Goal: Task Accomplishment & Management: Complete application form

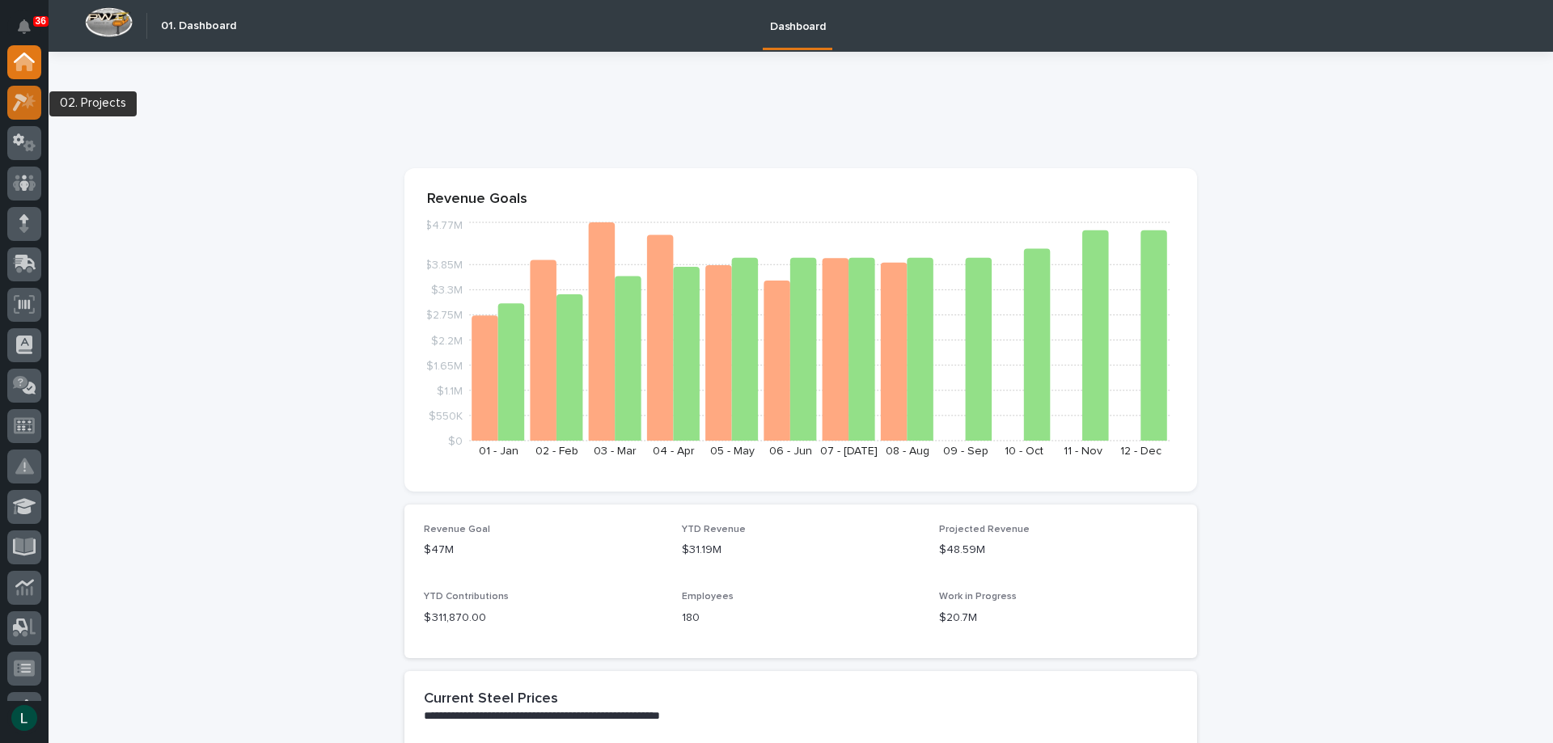
click at [21, 99] on icon at bounding box center [20, 103] width 15 height 18
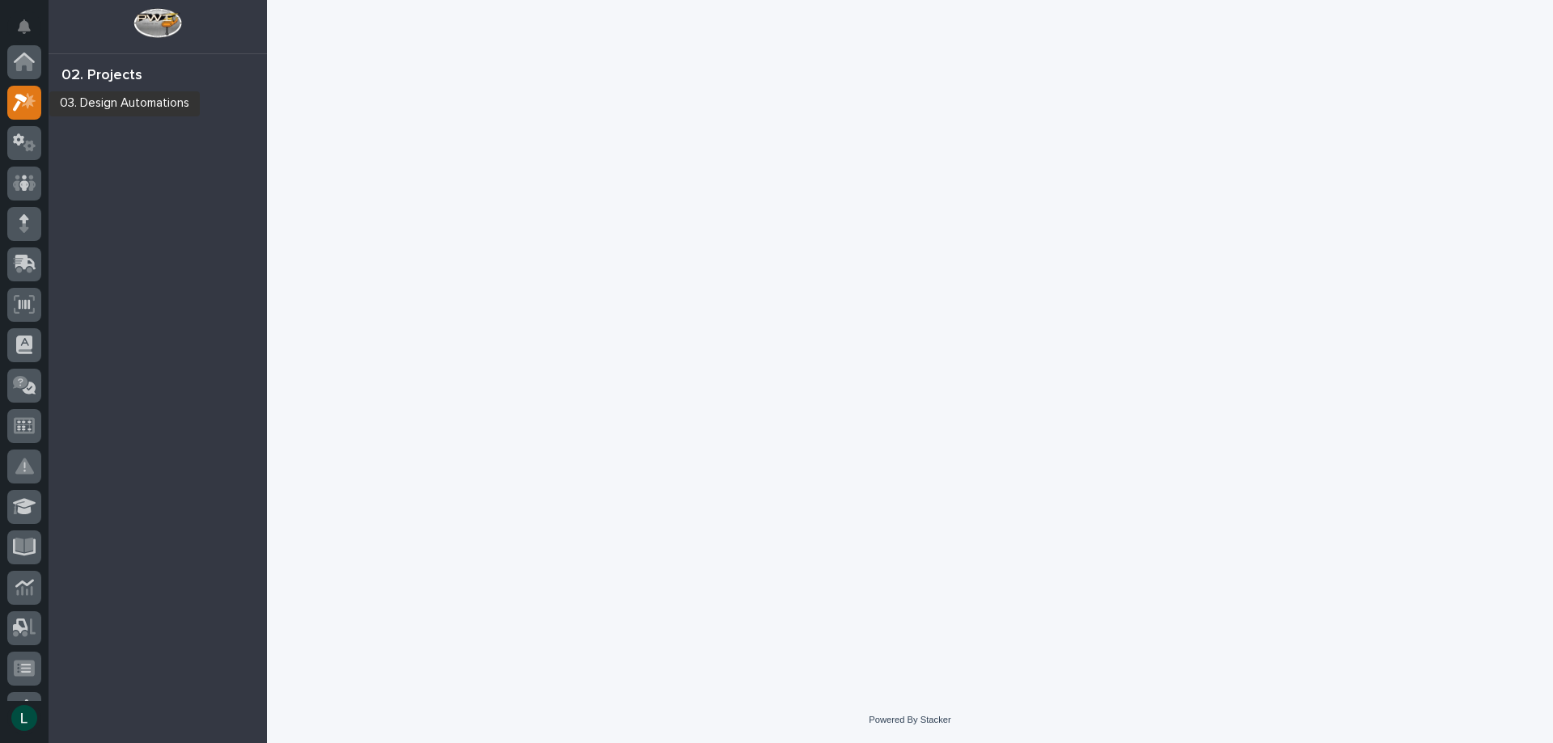
scroll to position [40, 0]
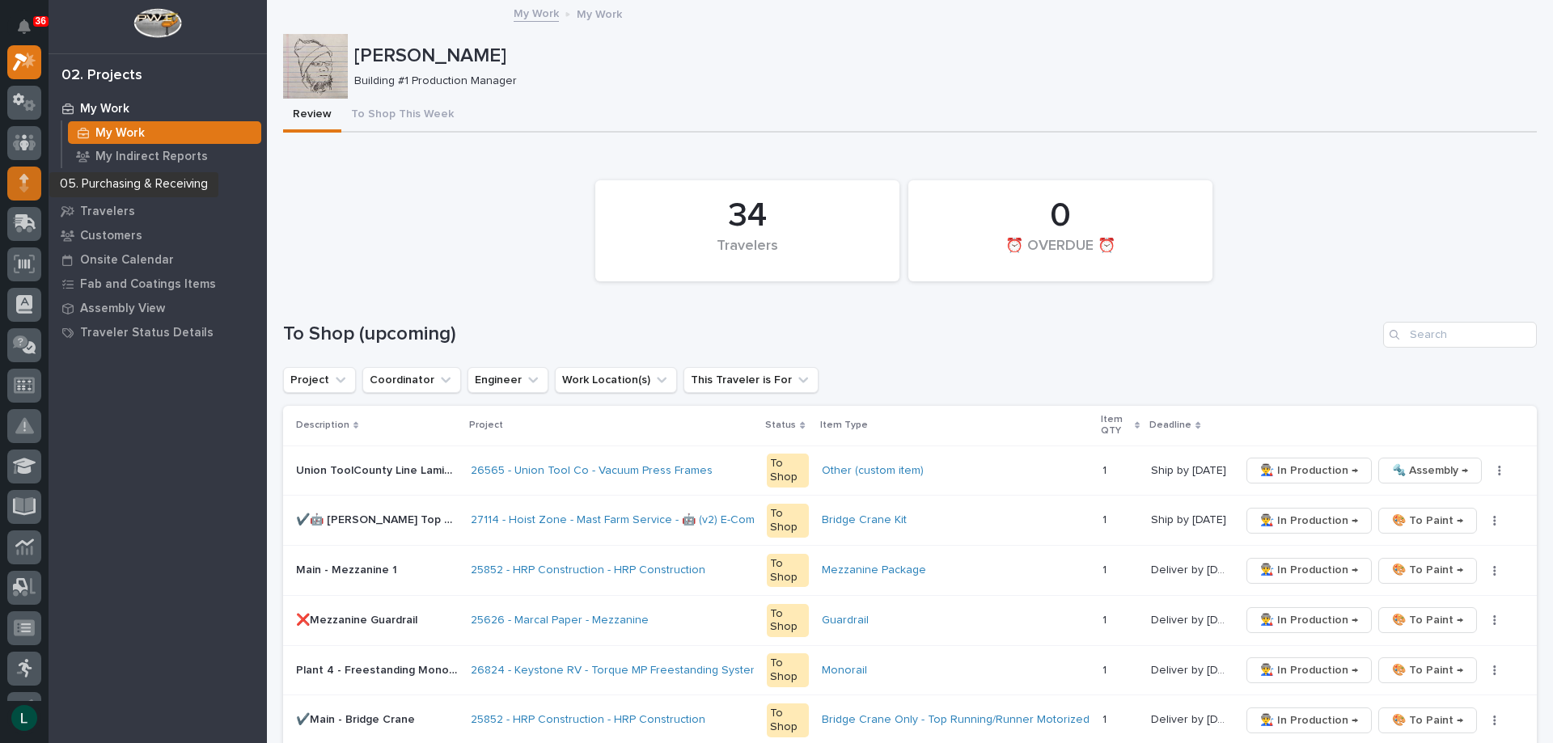
click at [30, 181] on div at bounding box center [24, 184] width 34 height 34
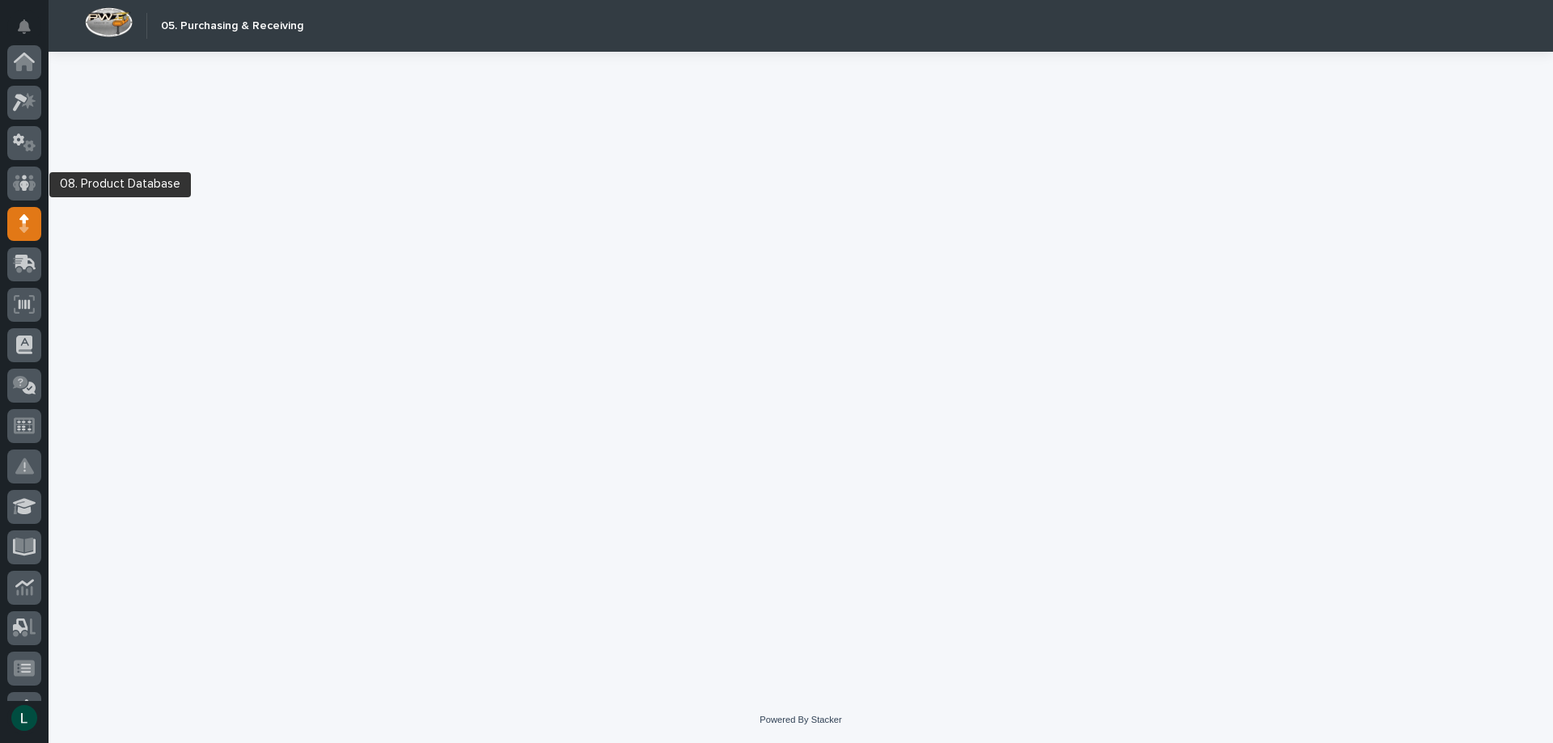
scroll to position [162, 0]
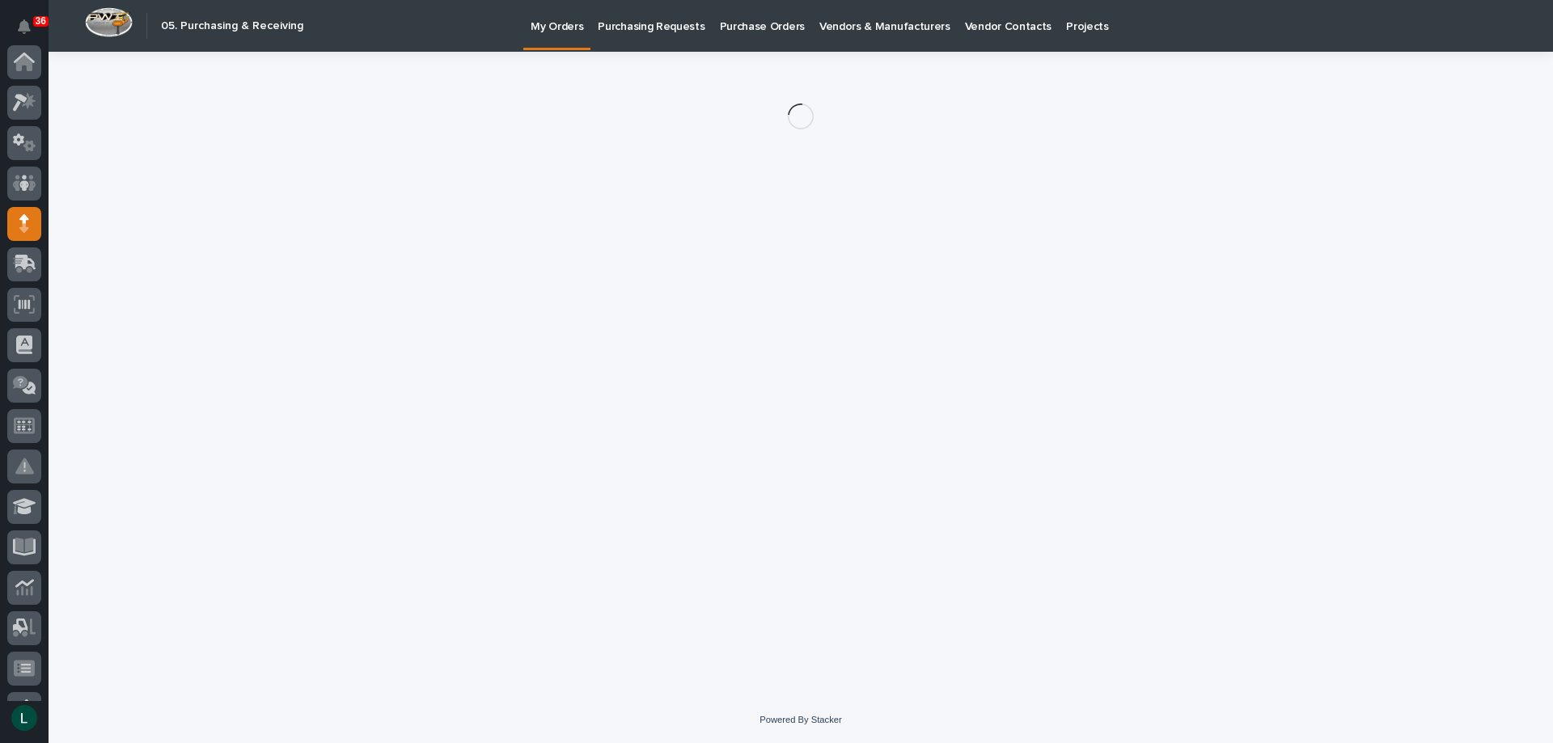
scroll to position [162, 0]
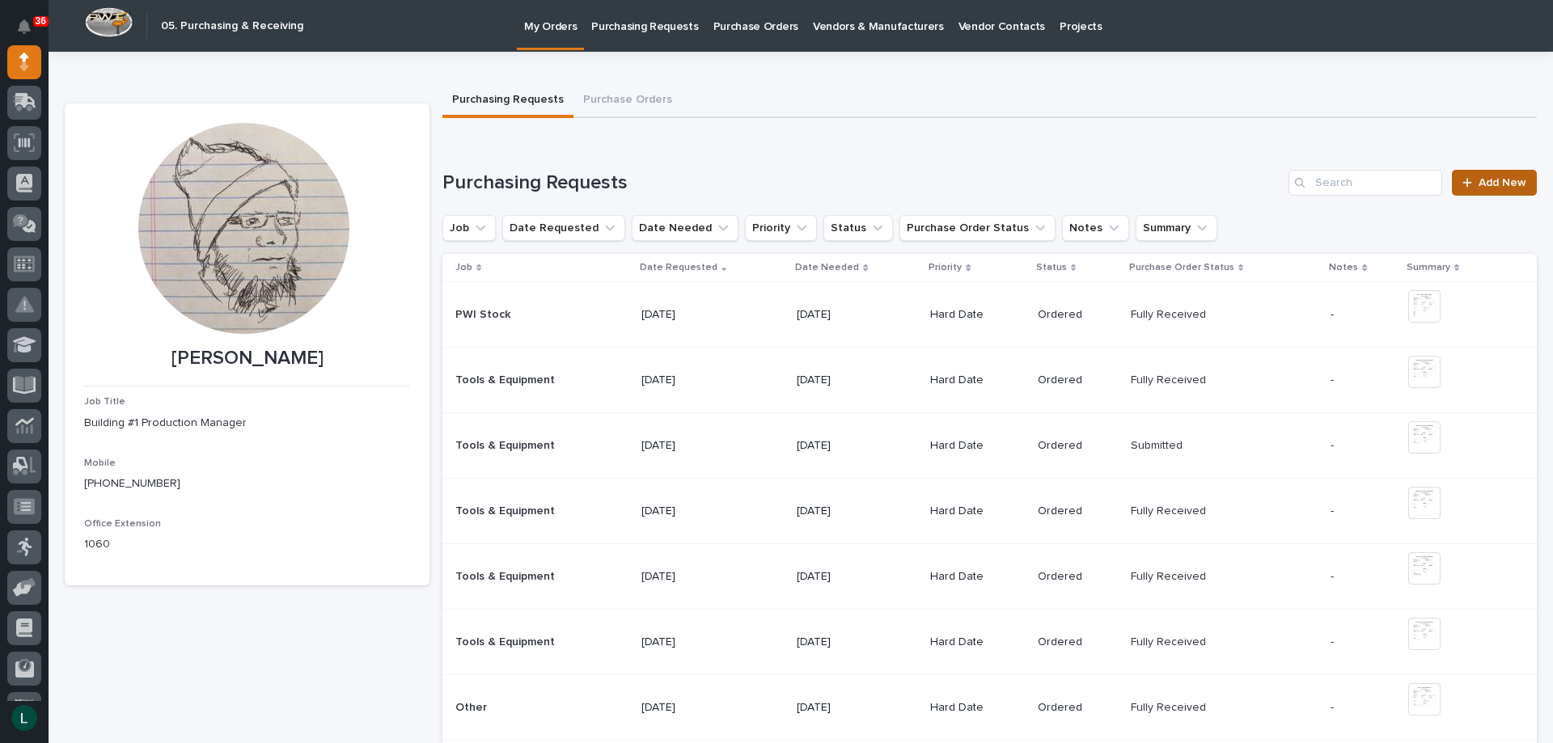
click at [1485, 181] on span "Add New" at bounding box center [1502, 182] width 48 height 11
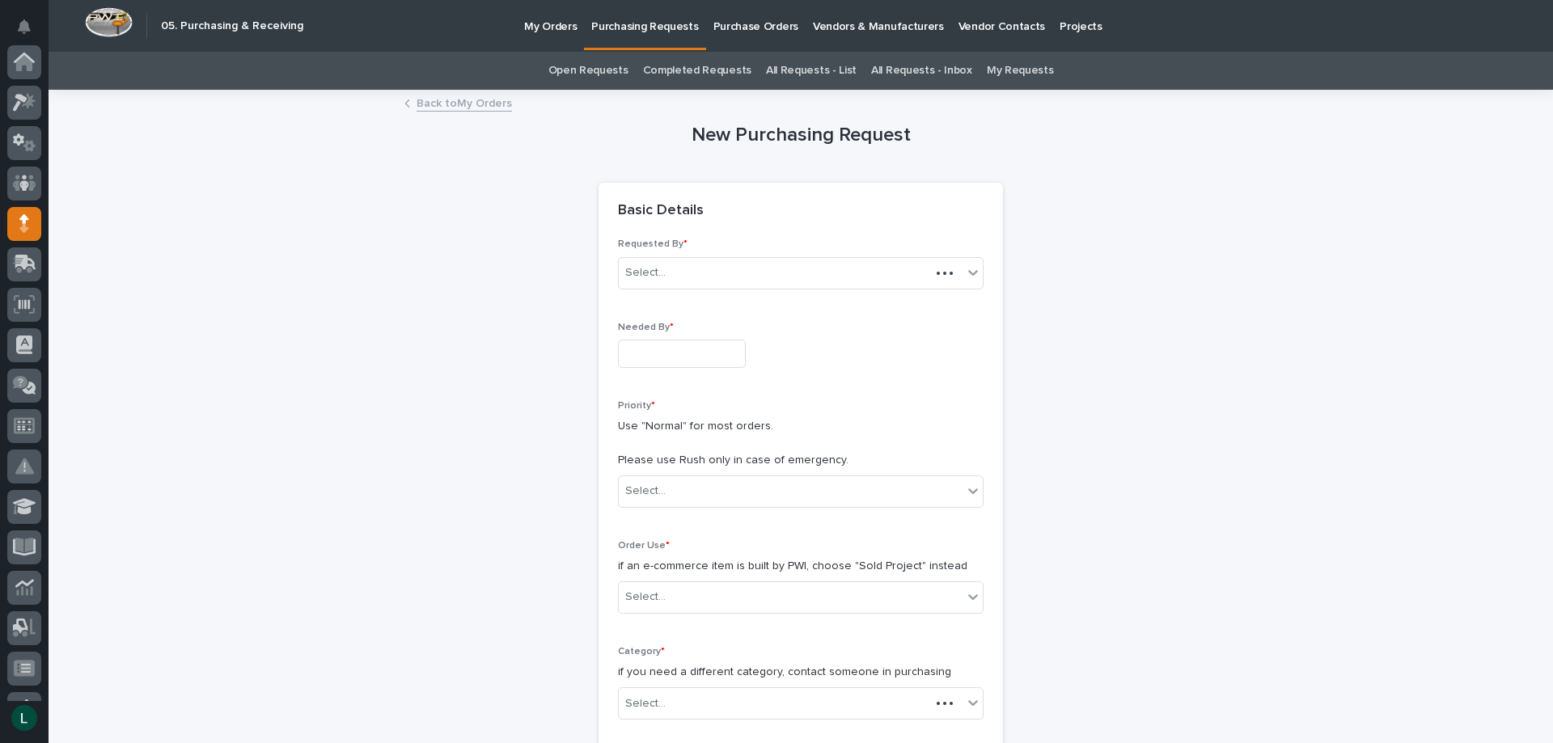
scroll to position [162, 0]
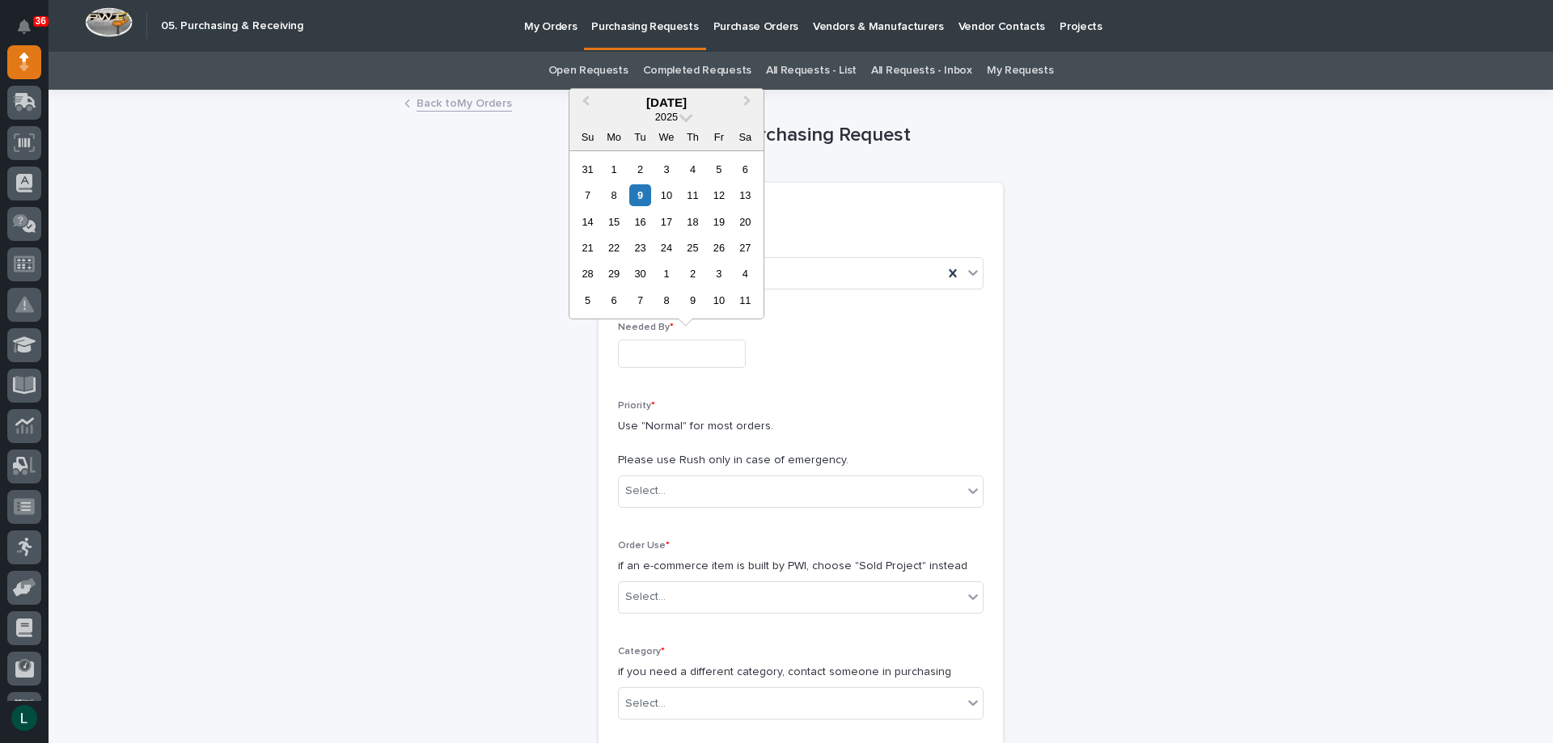
click at [675, 353] on input "text" at bounding box center [682, 354] width 128 height 28
click at [615, 219] on div "15" at bounding box center [614, 222] width 22 height 22
type input "**********"
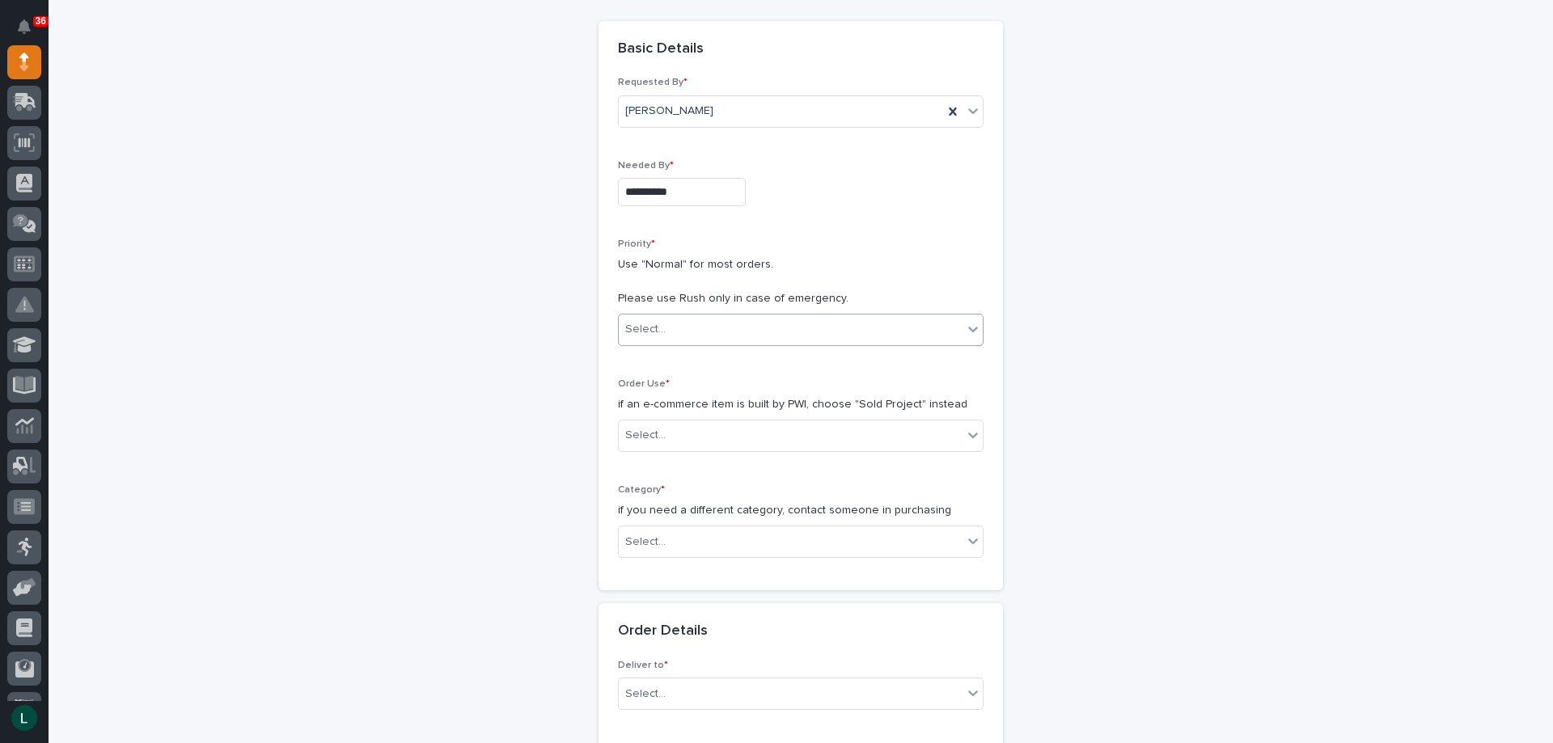
click at [768, 317] on div "Select..." at bounding box center [791, 329] width 344 height 27
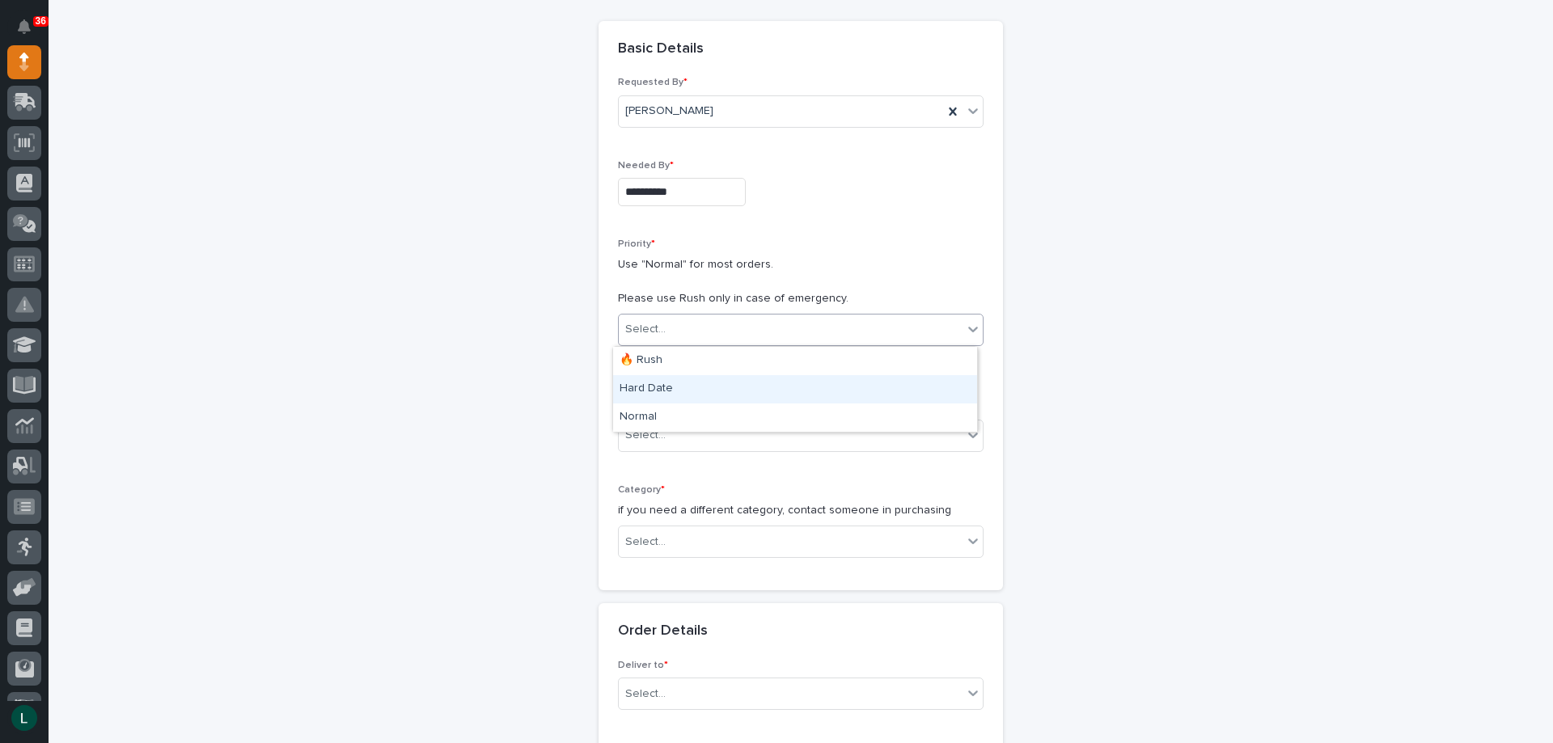
click at [759, 379] on div "Hard Date" at bounding box center [795, 389] width 364 height 28
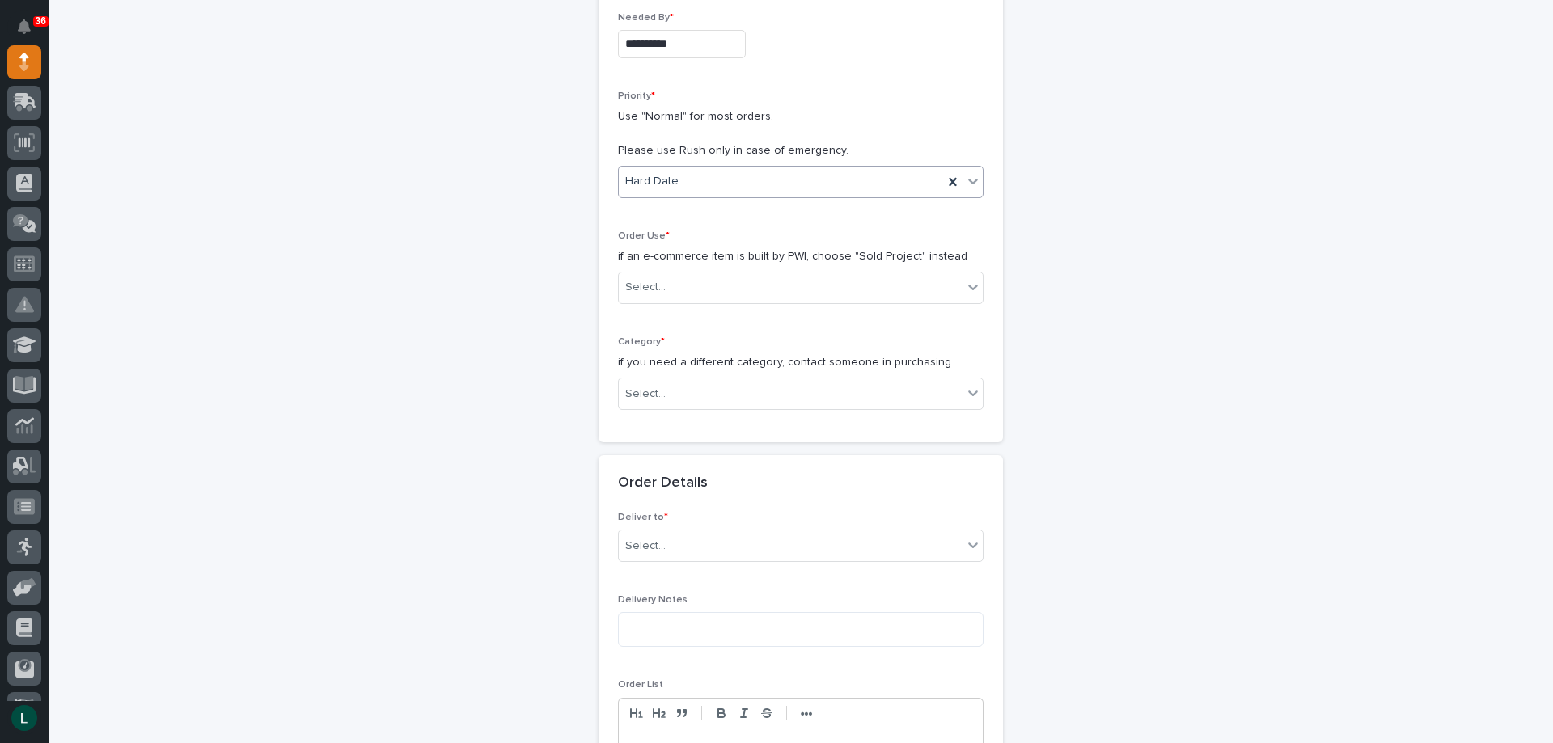
scroll to position [324, 0]
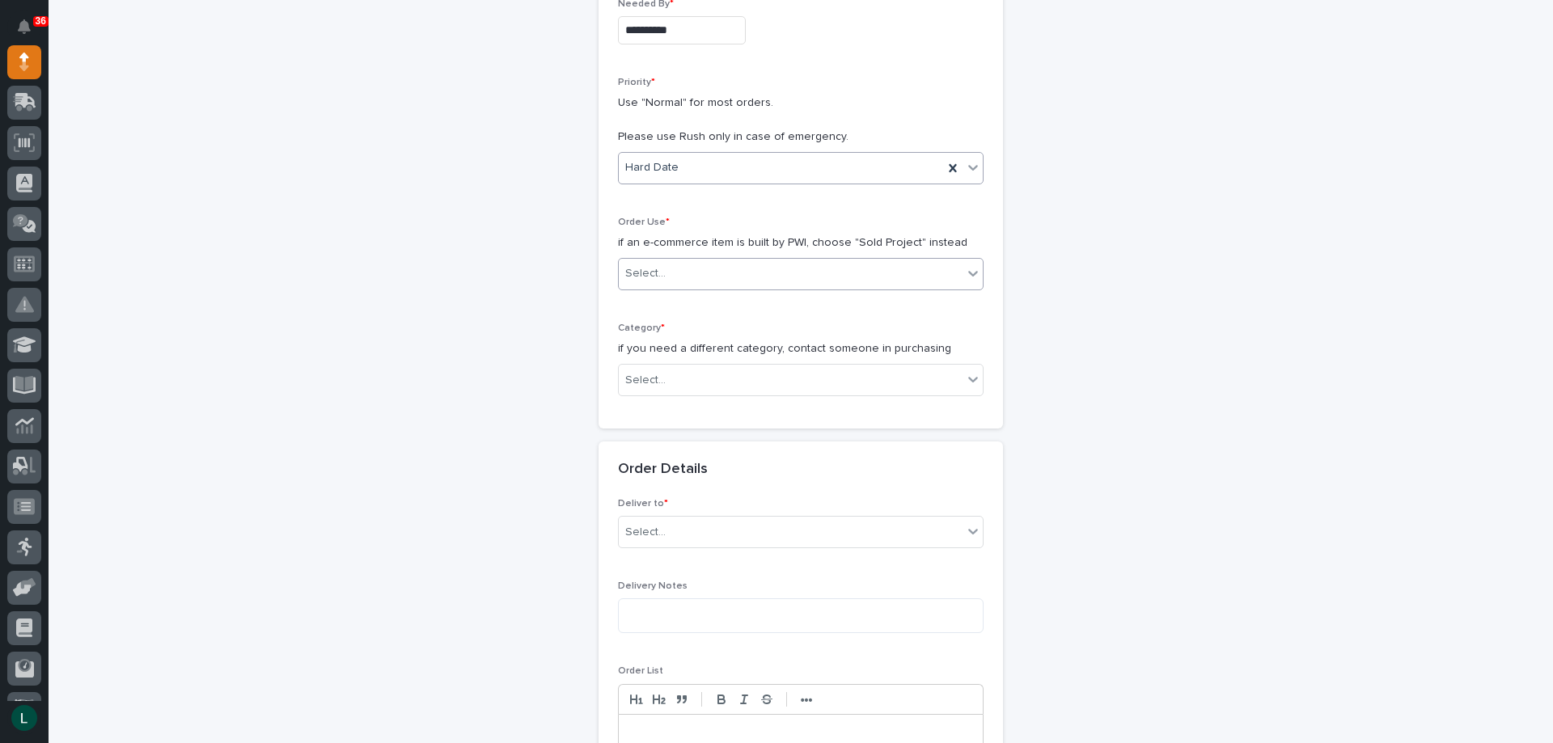
click at [853, 264] on div "Select..." at bounding box center [791, 273] width 344 height 27
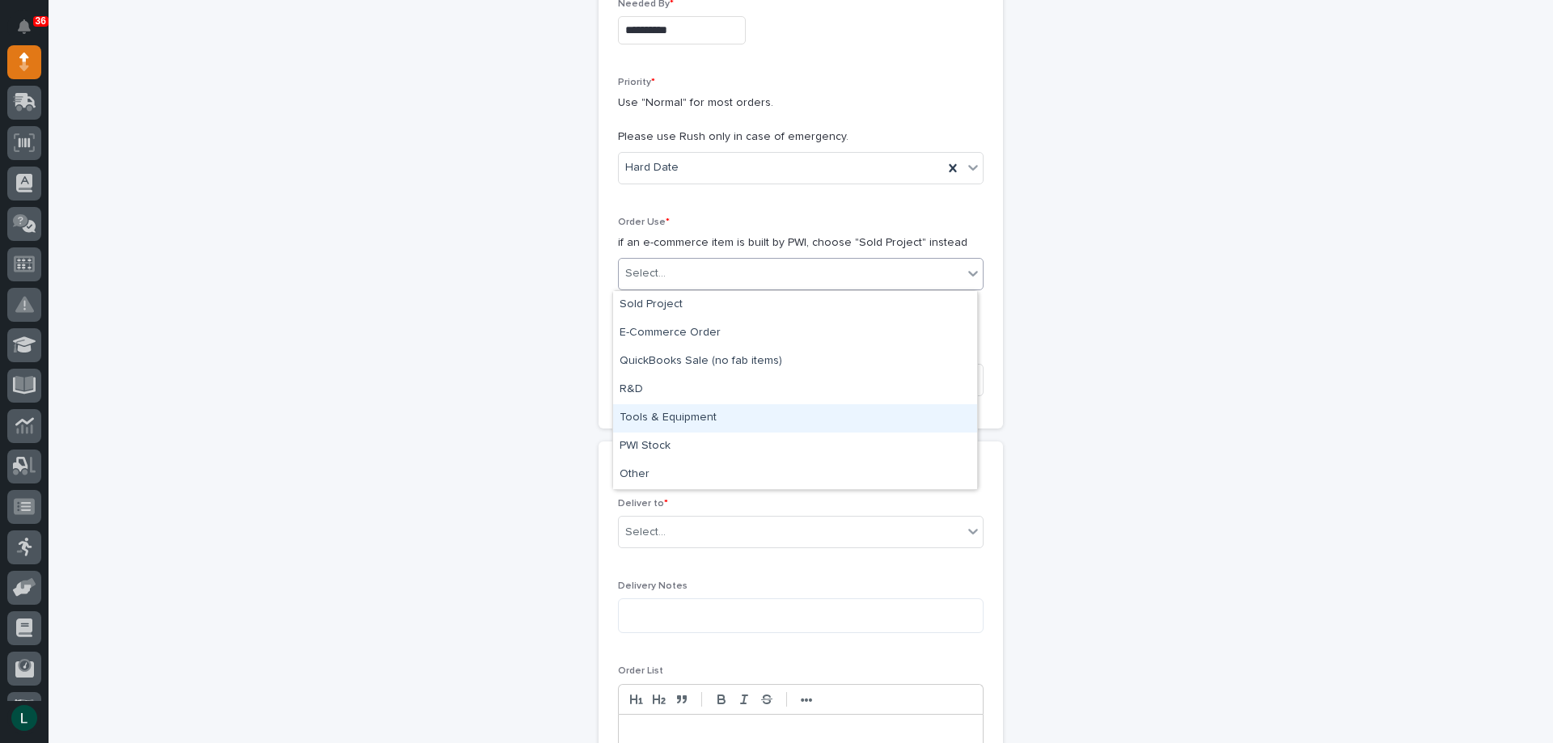
click at [783, 412] on div "Tools & Equipment" at bounding box center [795, 418] width 364 height 28
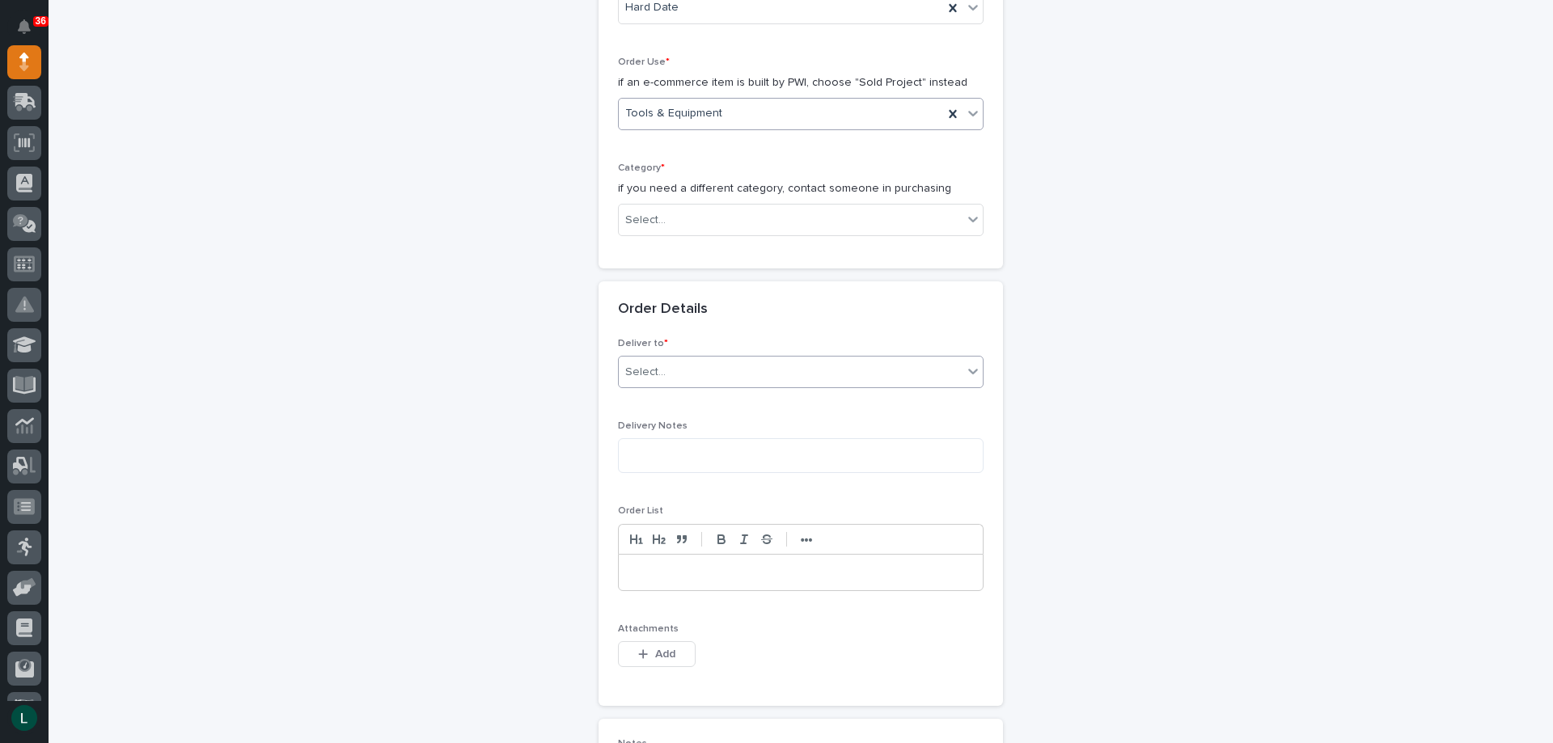
scroll to position [485, 0]
click at [722, 213] on div "Select..." at bounding box center [791, 218] width 344 height 27
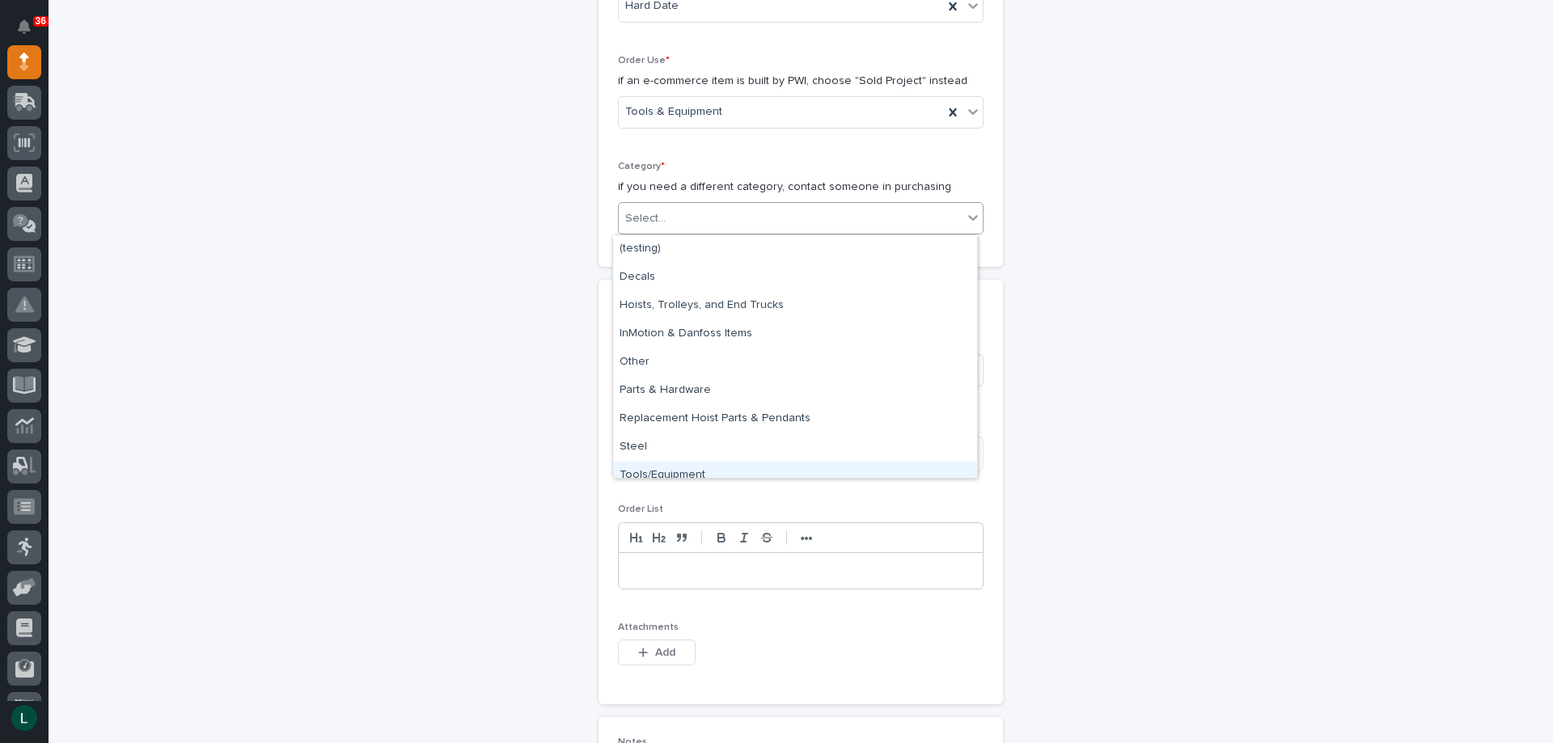
click at [776, 467] on div "Tools/Equipment" at bounding box center [795, 476] width 364 height 28
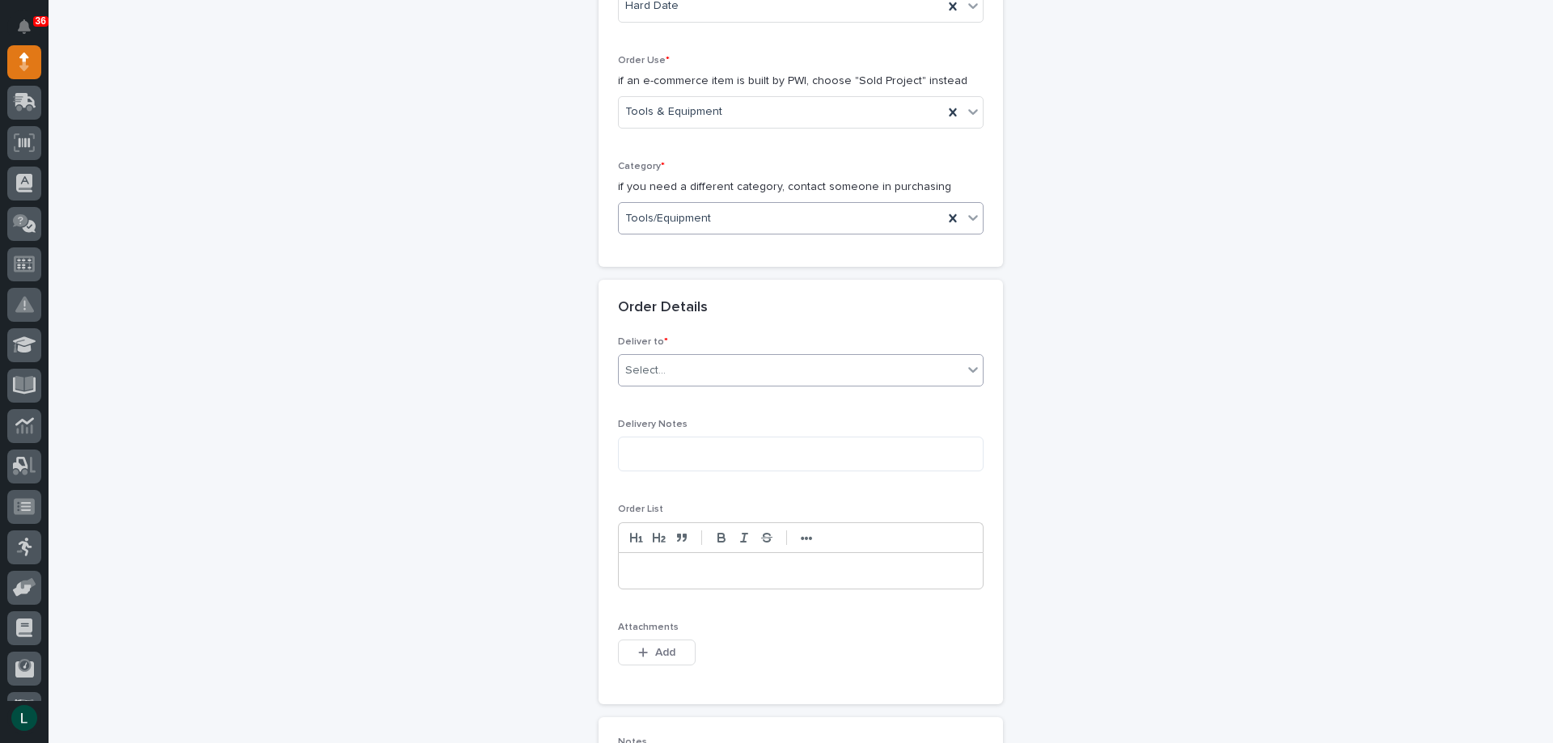
click at [755, 354] on div "Select..." at bounding box center [801, 370] width 366 height 32
click at [754, 390] on div "PWI" at bounding box center [795, 401] width 364 height 28
click at [764, 453] on textarea at bounding box center [801, 454] width 366 height 35
type textarea "*********"
click at [691, 569] on p at bounding box center [801, 571] width 340 height 16
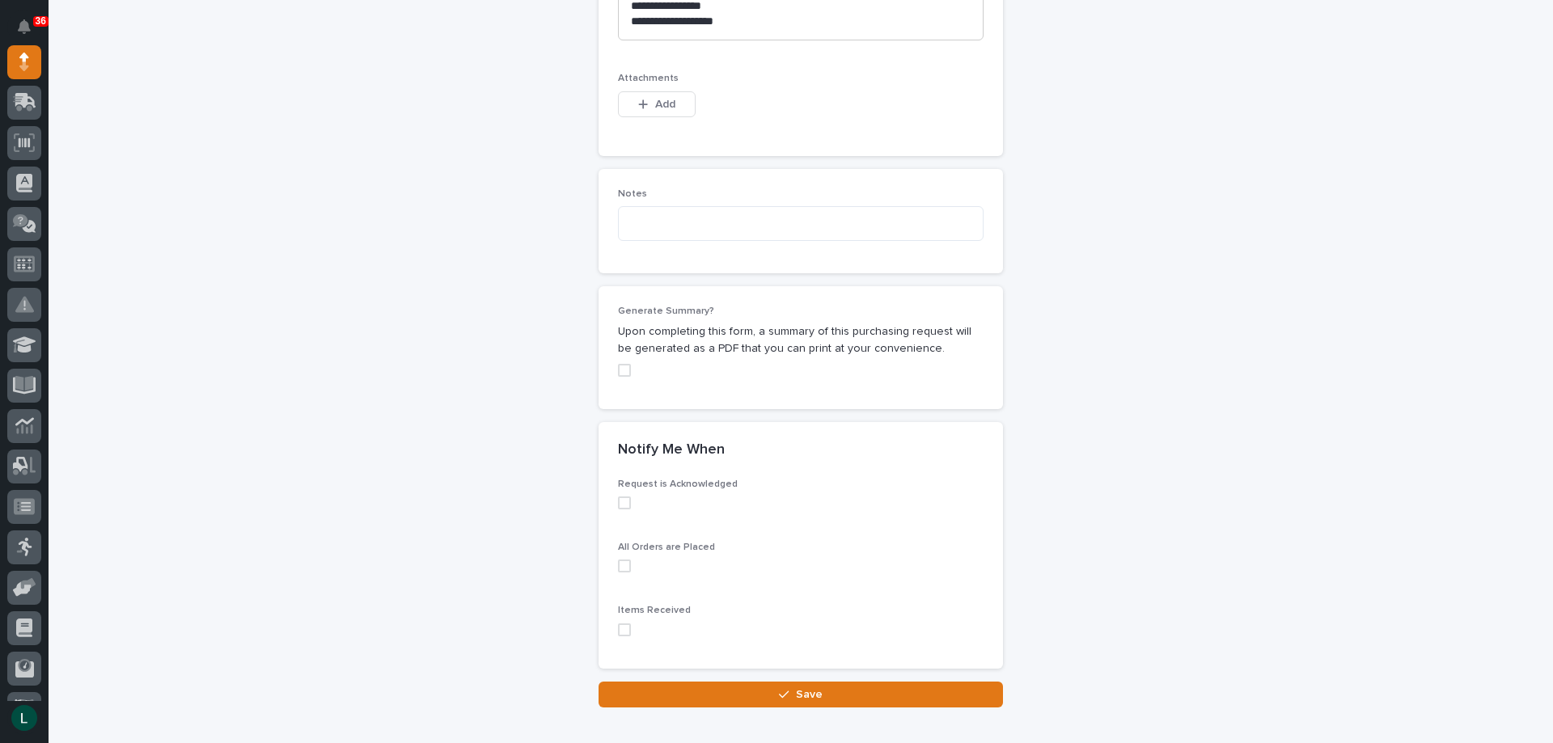
scroll to position [1141, 0]
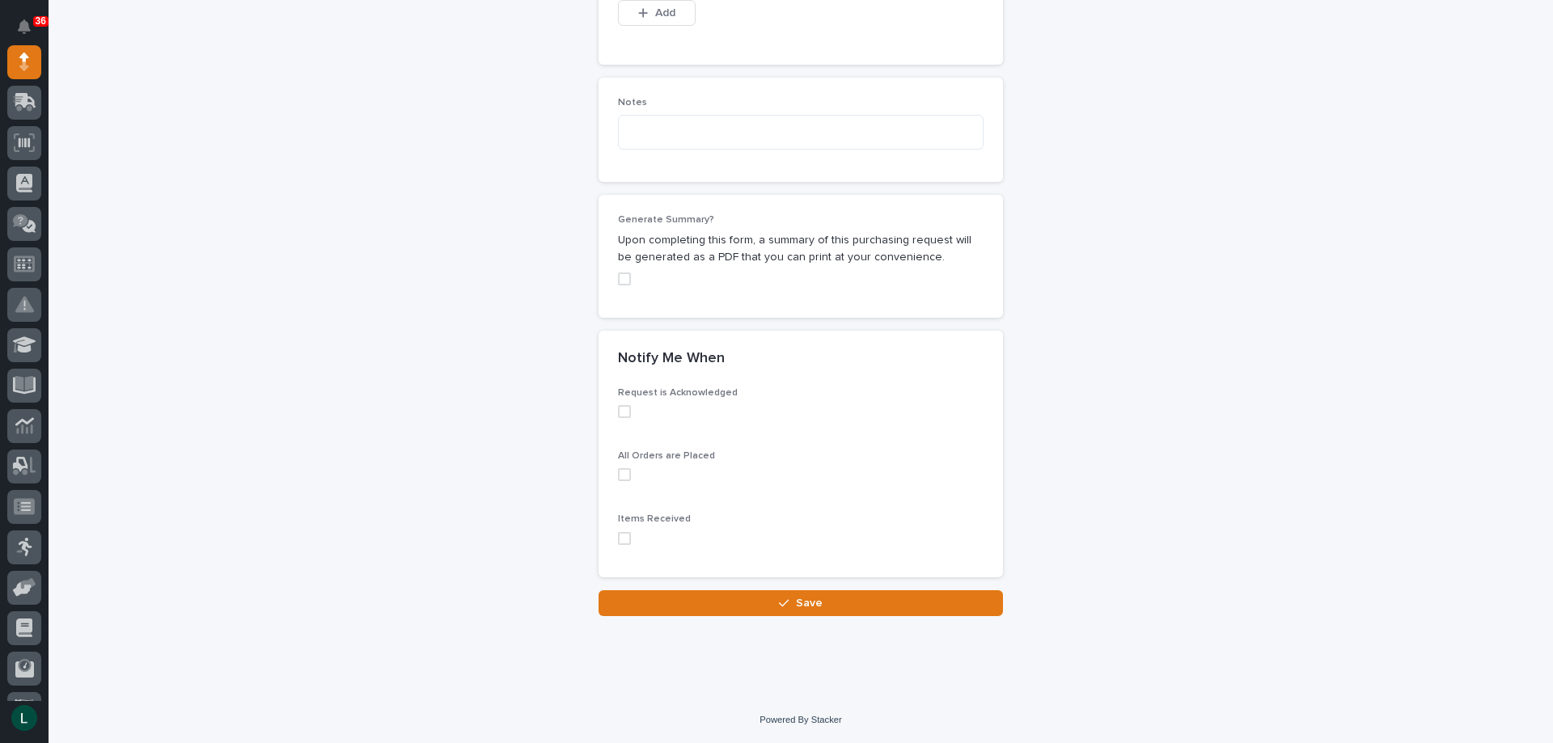
click at [618, 412] on span at bounding box center [624, 411] width 13 height 13
drag, startPoint x: 621, startPoint y: 472, endPoint x: 630, endPoint y: 507, distance: 36.7
click at [622, 472] on span at bounding box center [624, 474] width 13 height 13
click at [618, 536] on span at bounding box center [624, 538] width 13 height 13
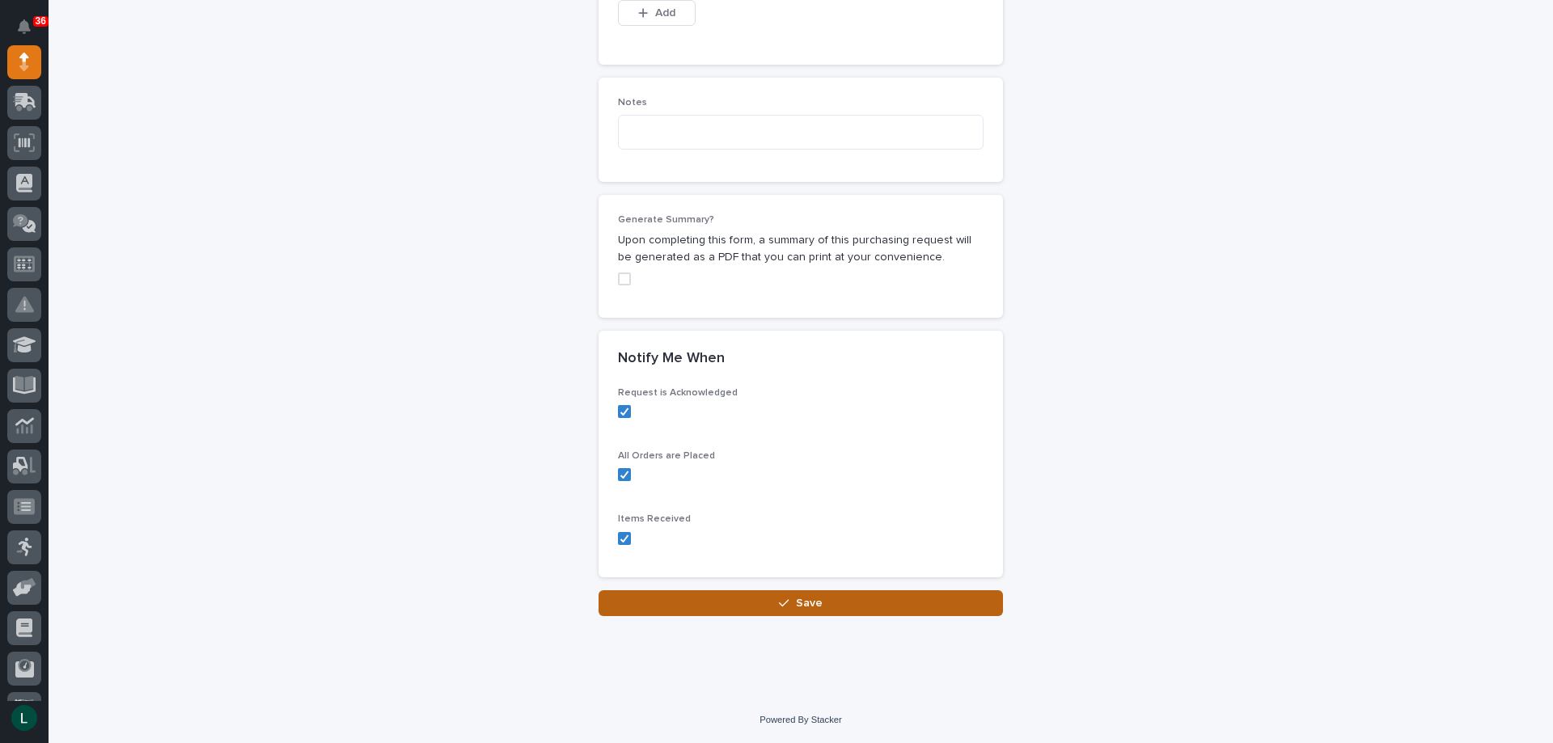
click at [768, 596] on button "Save" at bounding box center [801, 603] width 404 height 26
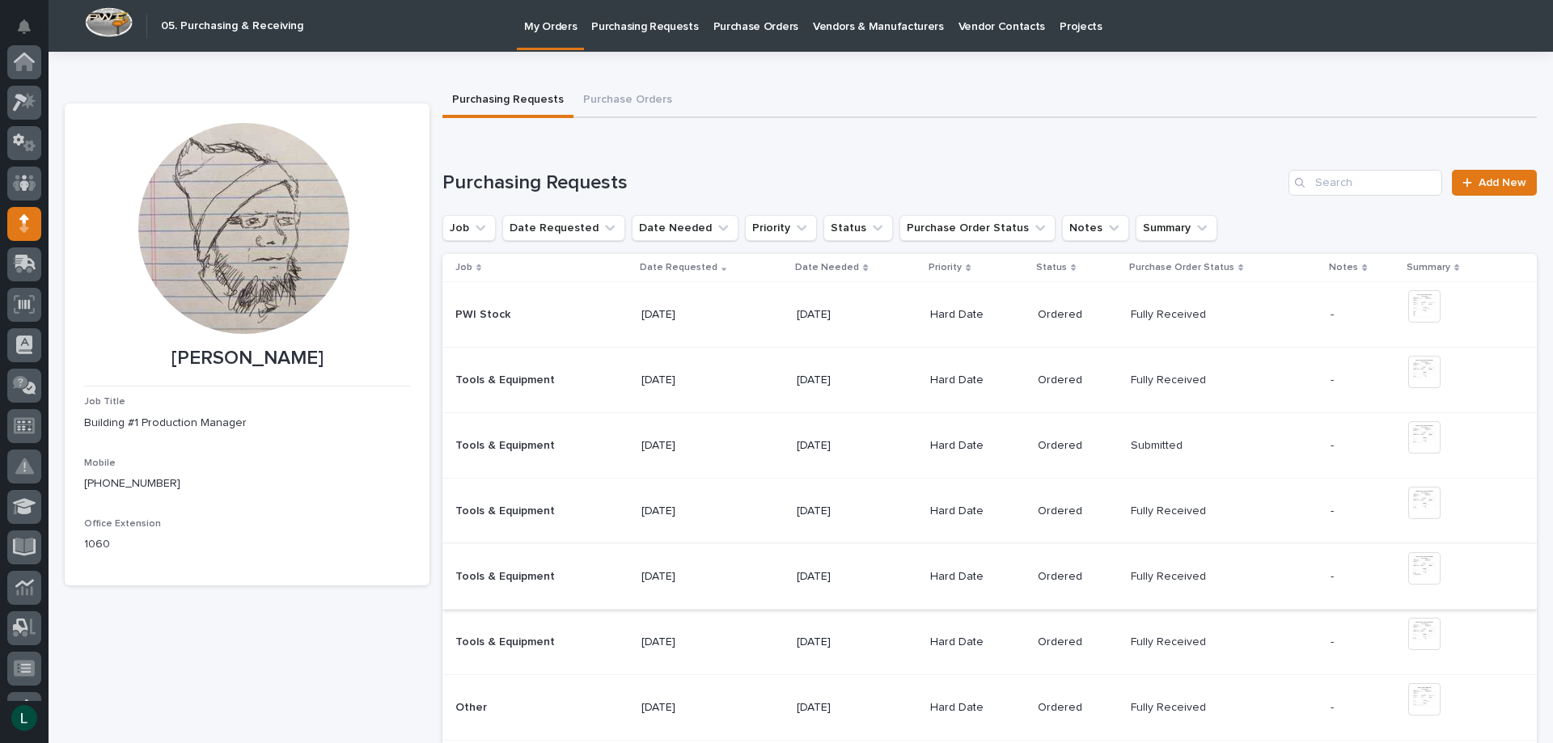
scroll to position [162, 0]
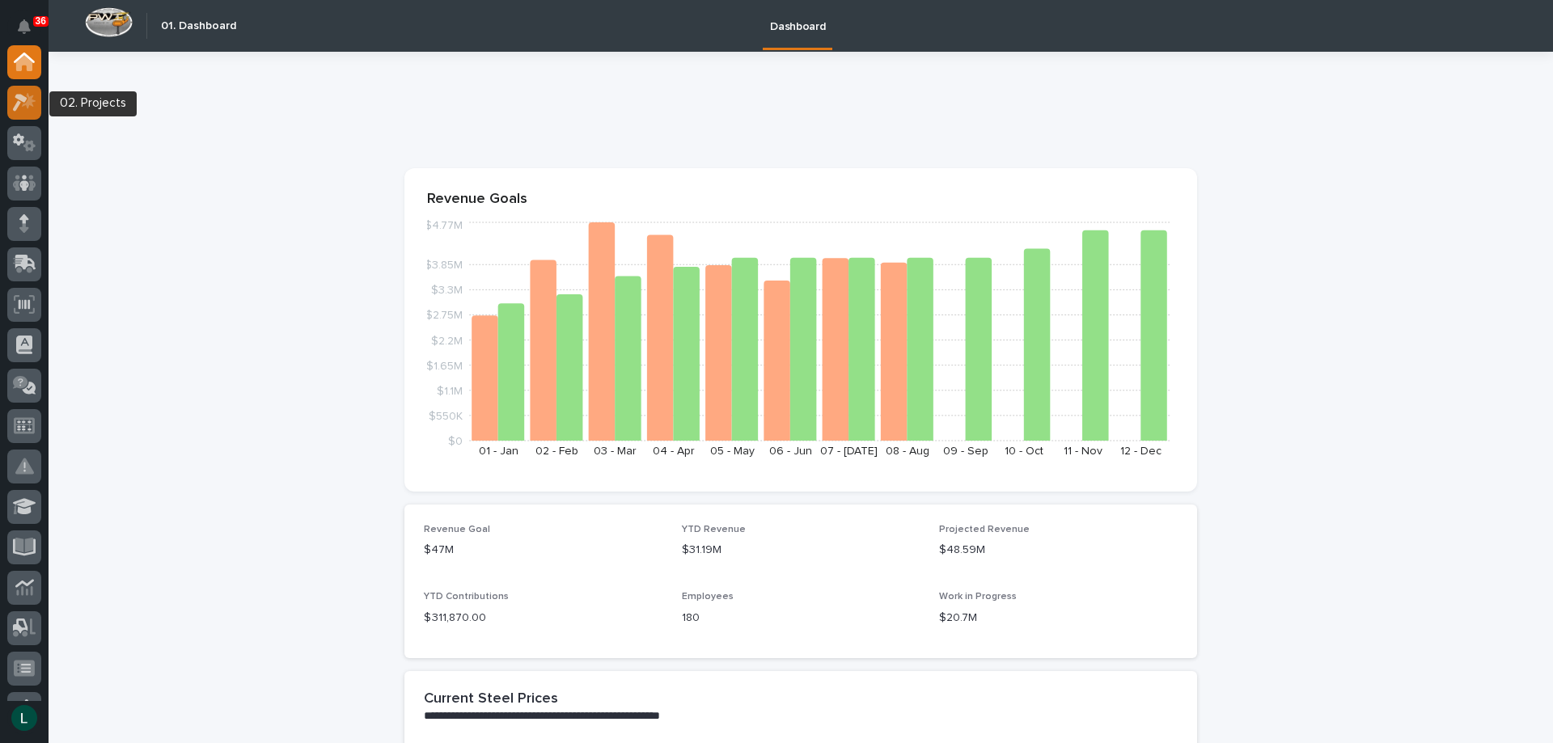
click at [30, 91] on div at bounding box center [24, 103] width 34 height 34
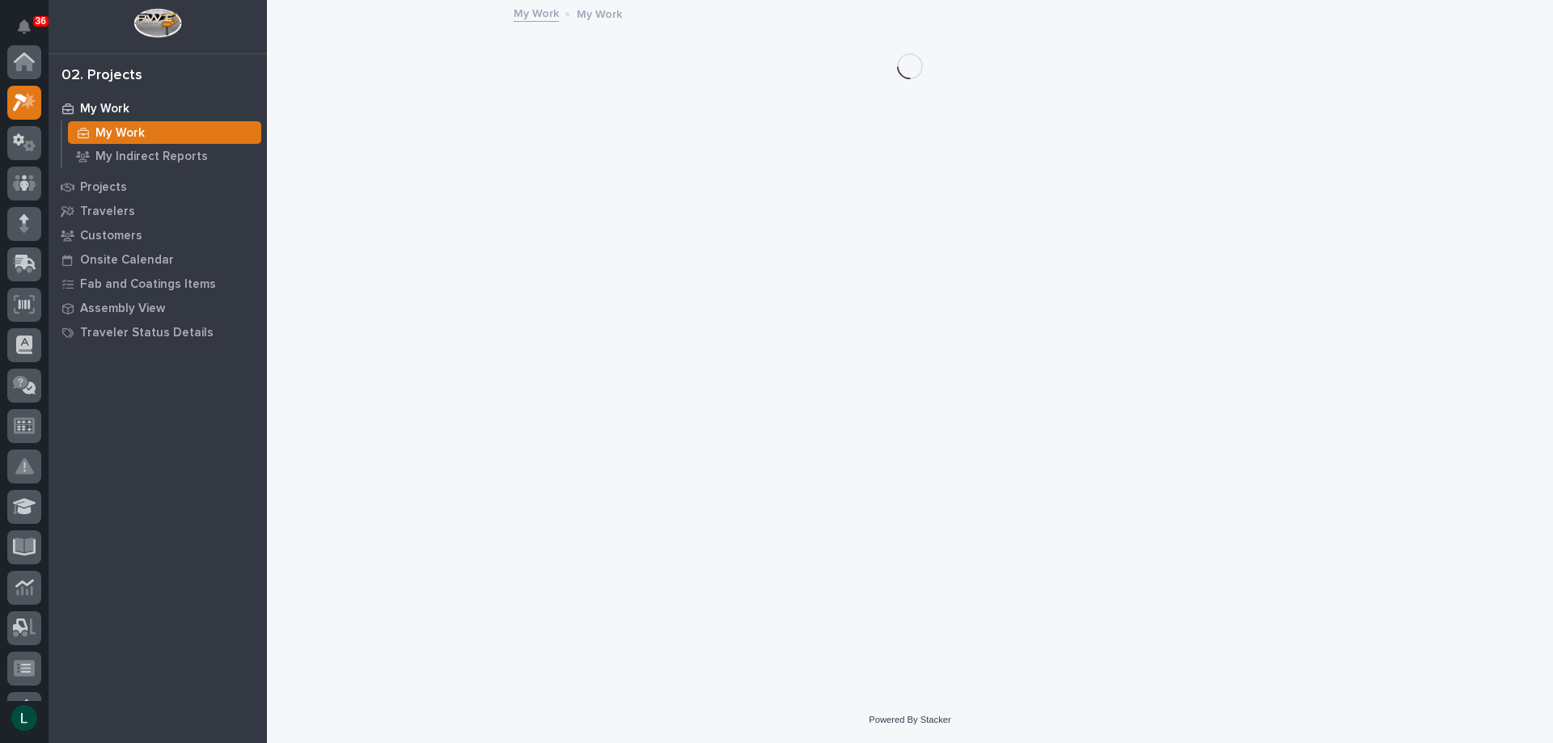
scroll to position [40, 0]
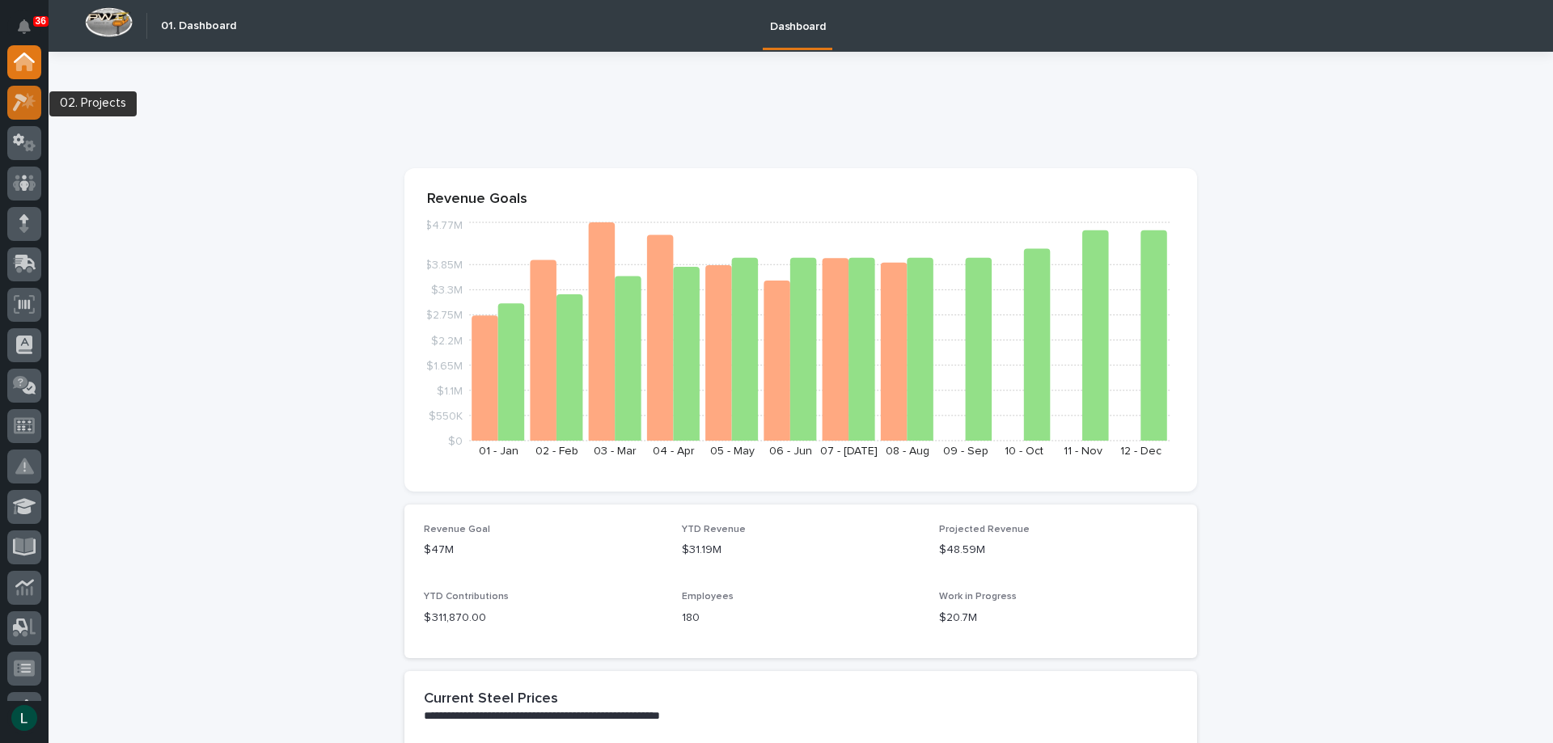
click at [25, 98] on icon at bounding box center [20, 103] width 15 height 18
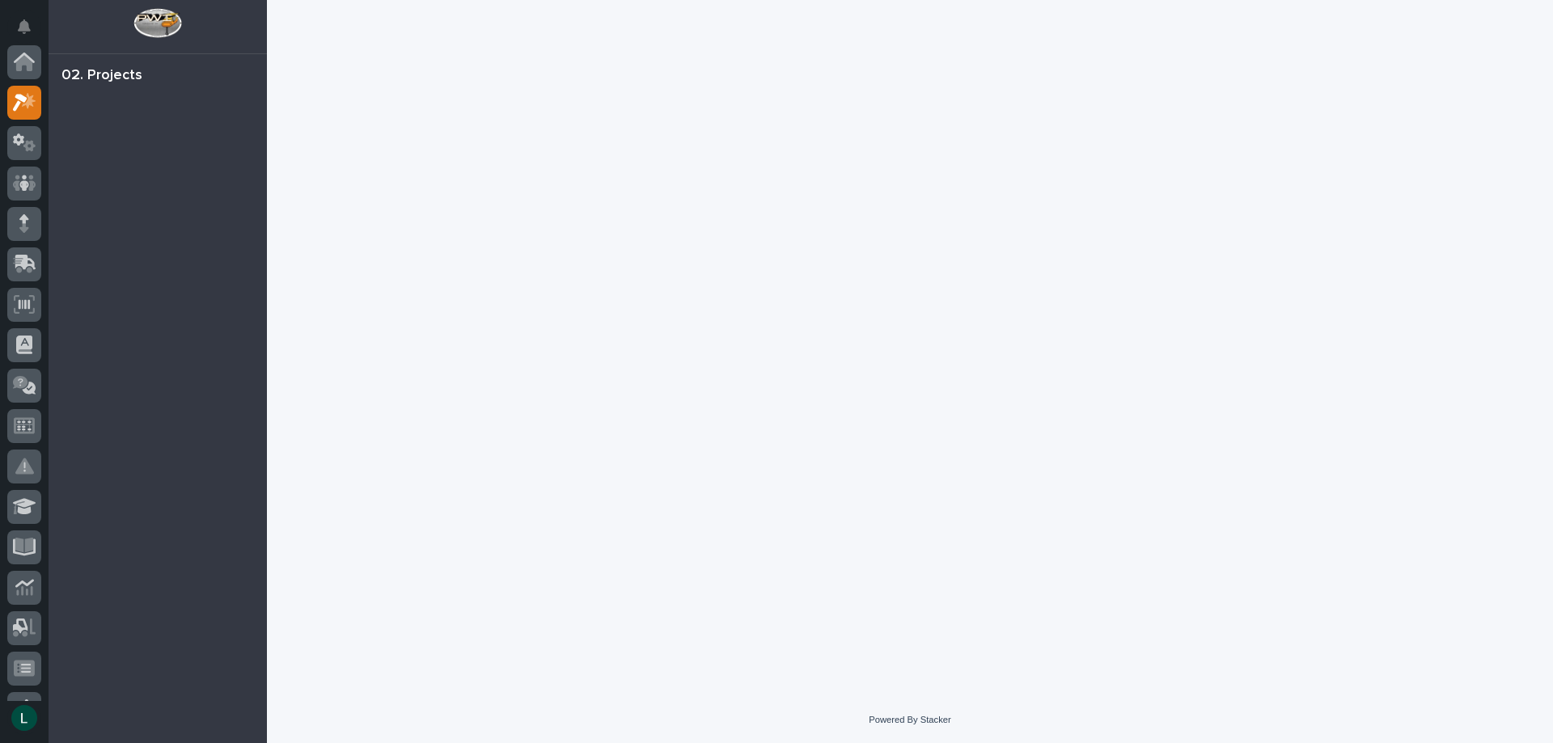
scroll to position [40, 0]
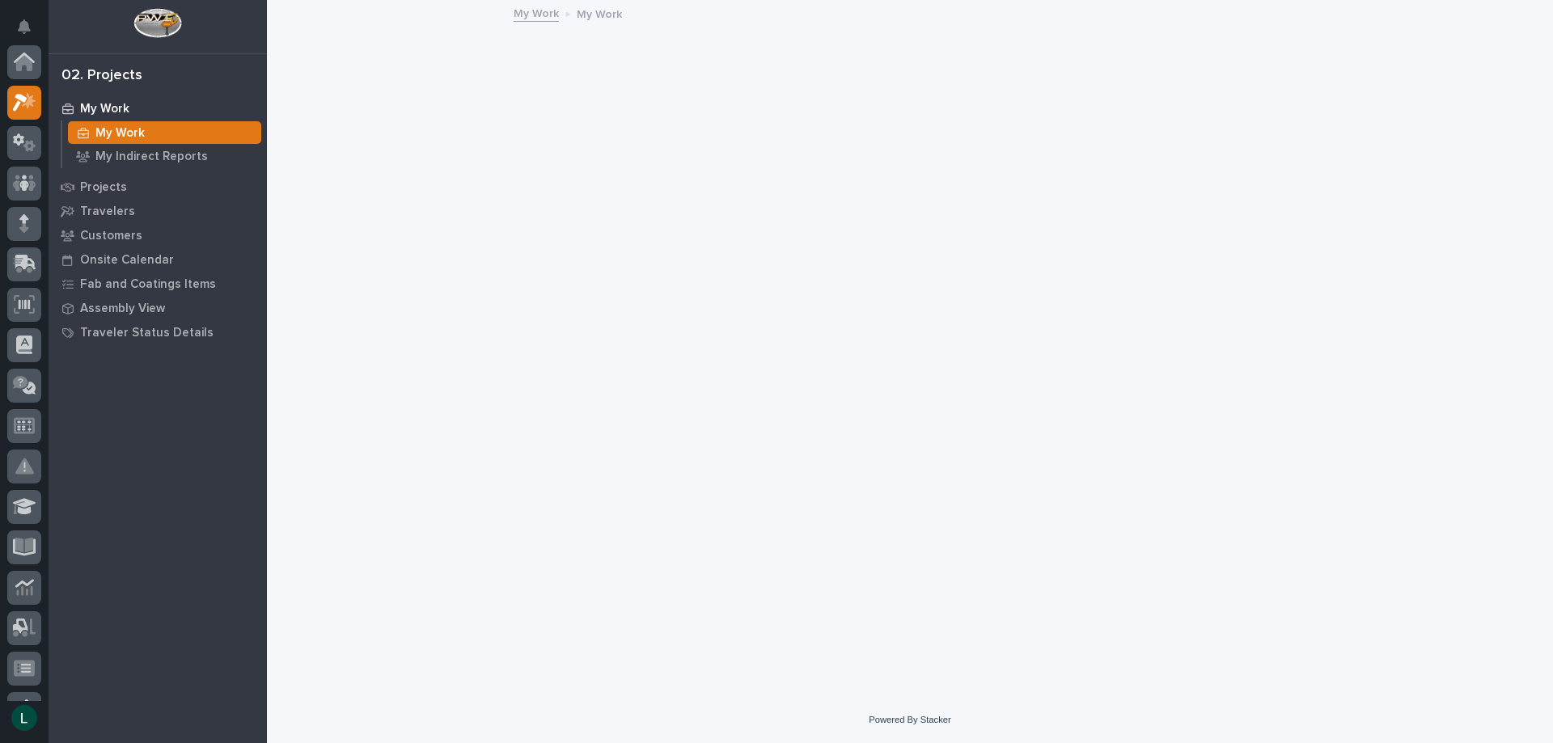
scroll to position [40, 0]
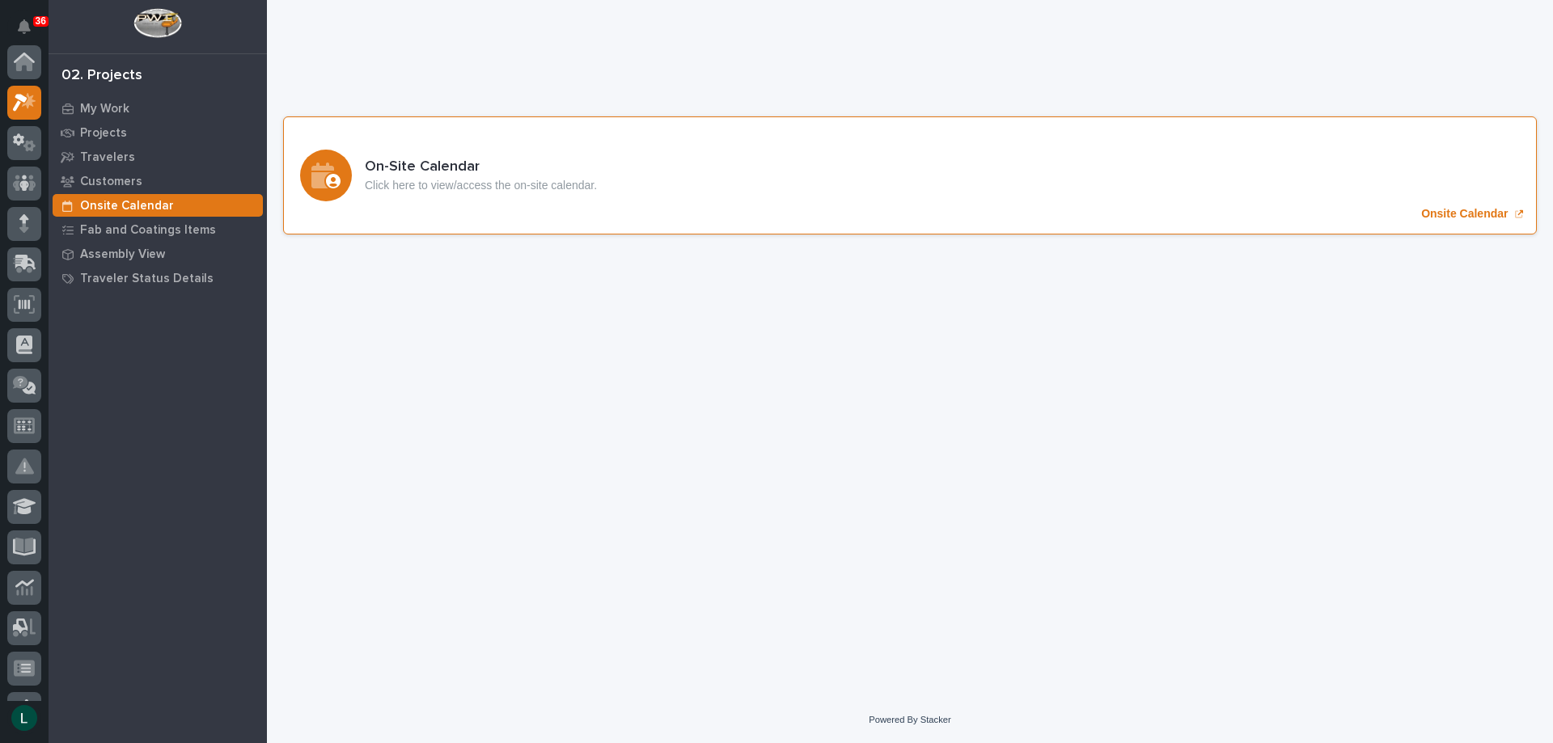
scroll to position [40, 0]
click at [322, 167] on icon "Onsite Calendar" at bounding box center [322, 176] width 23 height 26
